Goal: Task Accomplishment & Management: Use online tool/utility

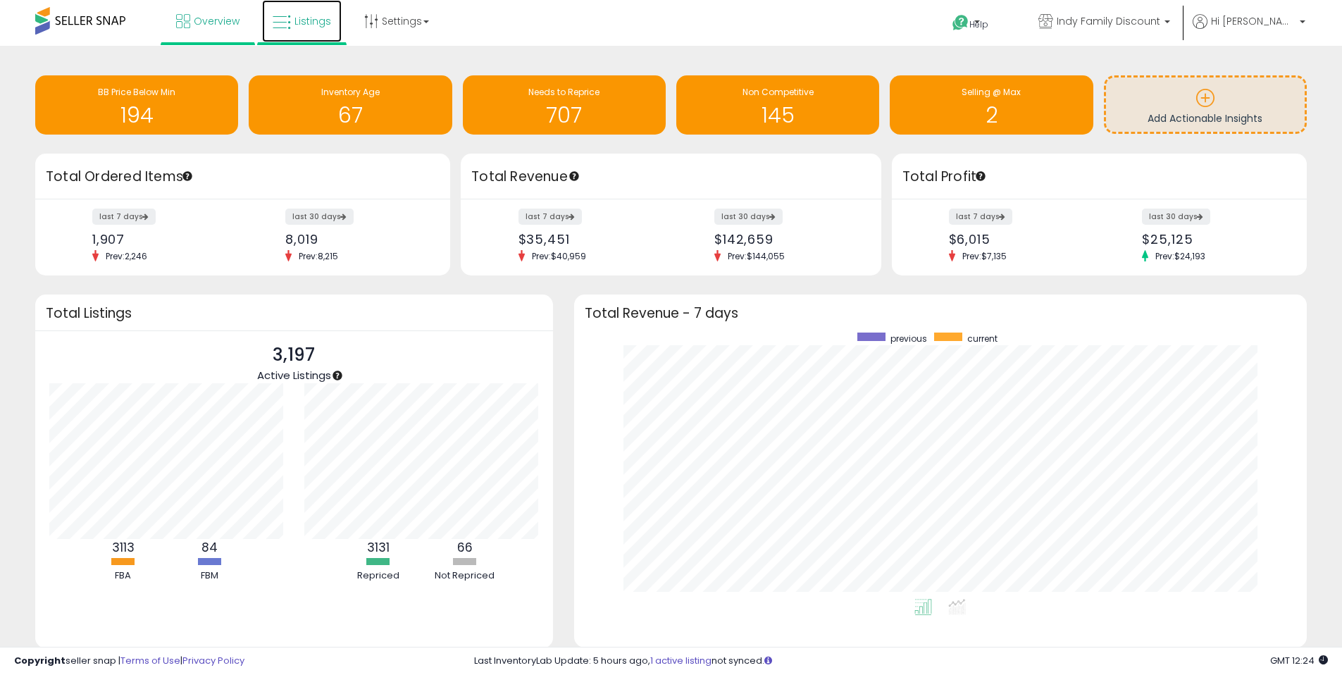
click at [311, 29] on link "Listings" at bounding box center [302, 21] width 80 height 42
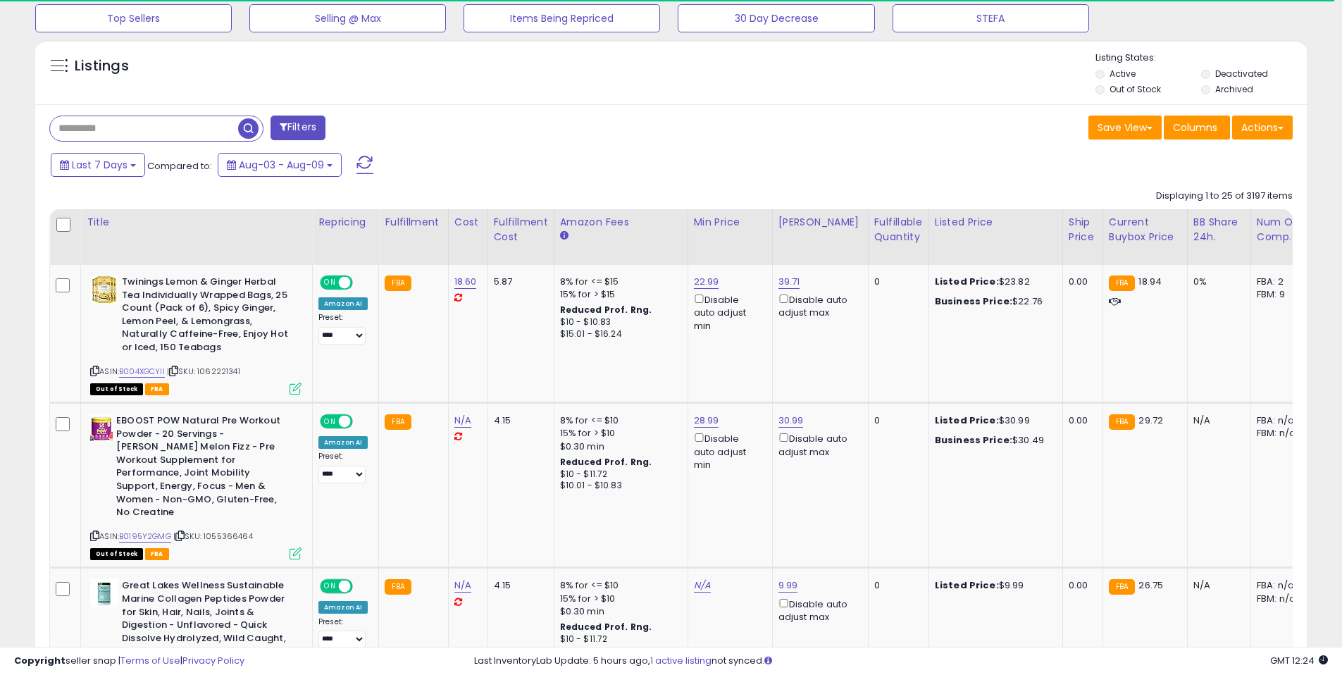
scroll to position [508, 0]
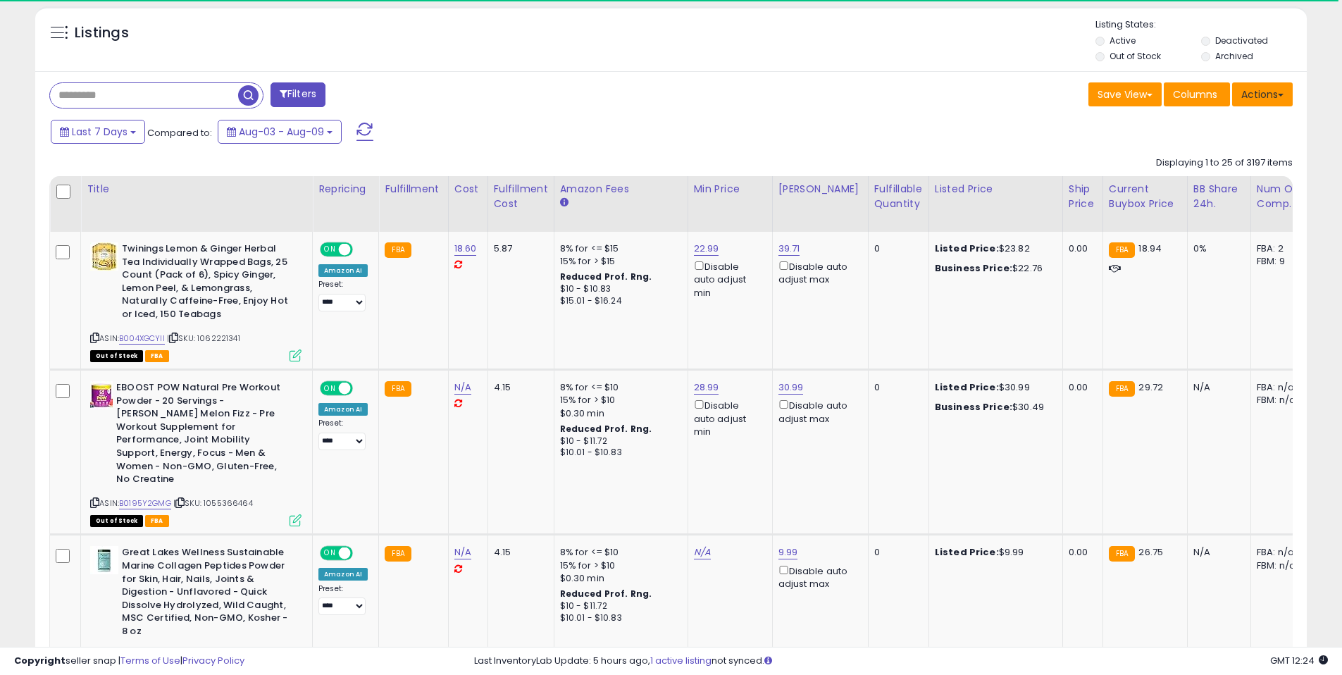
click at [1281, 98] on button "Actions" at bounding box center [1262, 94] width 61 height 24
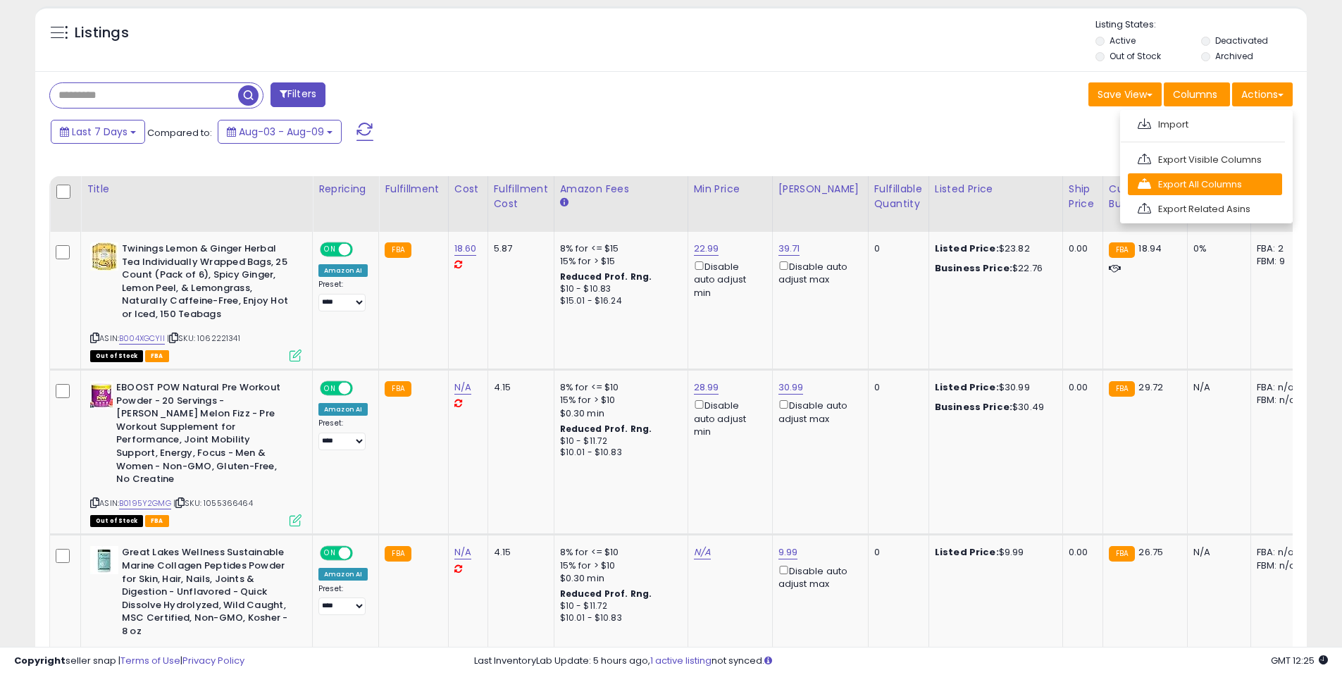
click at [1242, 186] on link "Export All Columns" at bounding box center [1204, 184] width 154 height 22
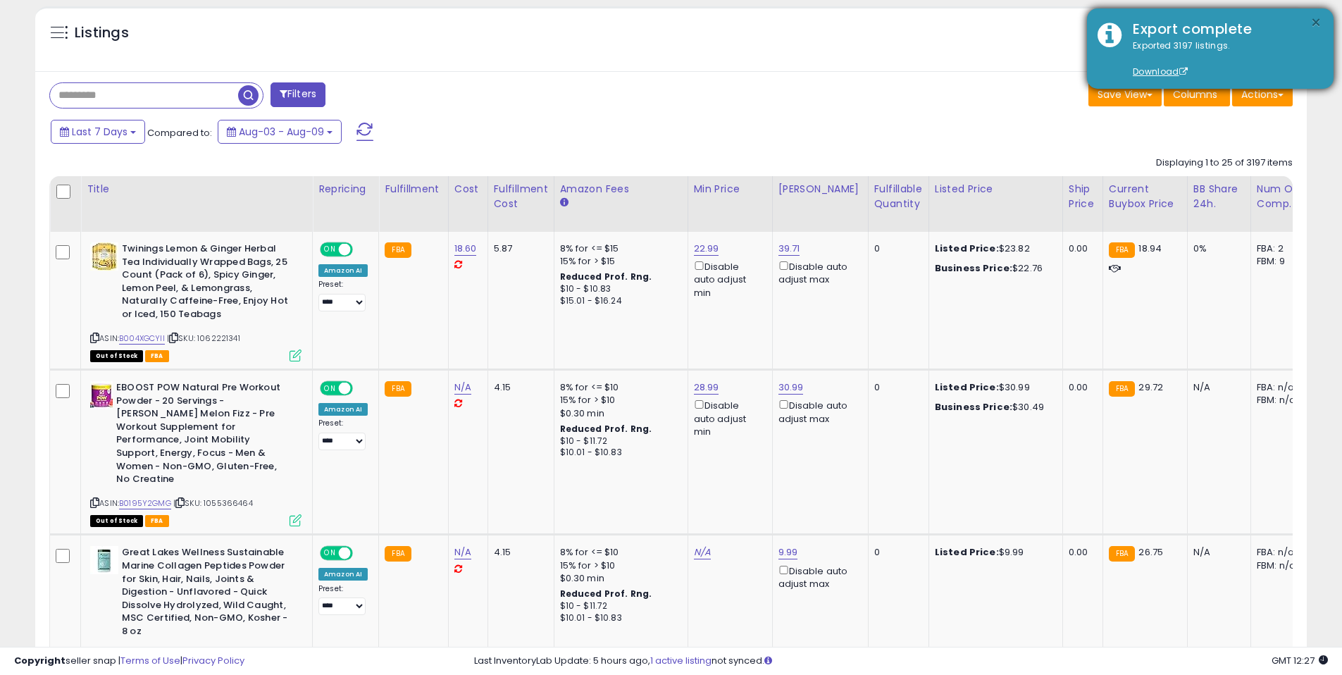
click at [1318, 21] on button "×" at bounding box center [1315, 23] width 11 height 18
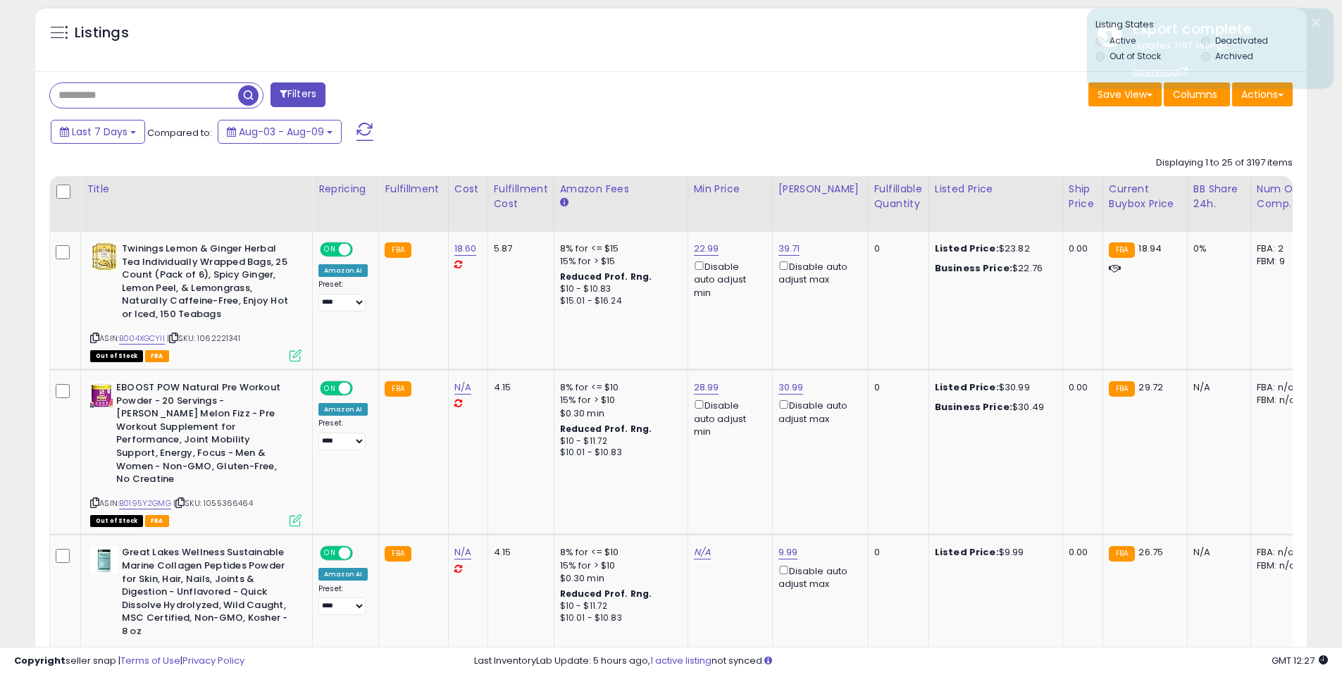
click at [922, 147] on div "Last 7 Days Compared to: Aug-03 - Aug-09" at bounding box center [513, 134] width 932 height 32
